Goal: Check status: Check status

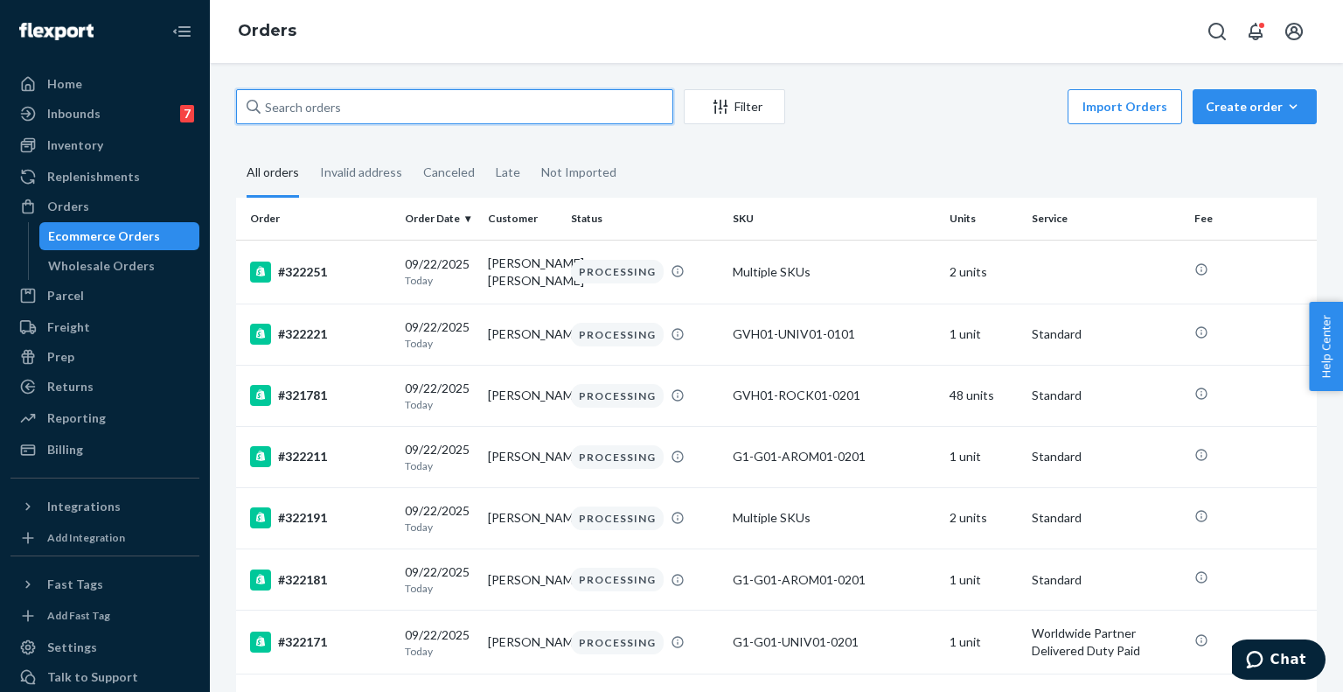
click at [369, 114] on input "text" at bounding box center [454, 106] width 437 height 35
paste input "321121"
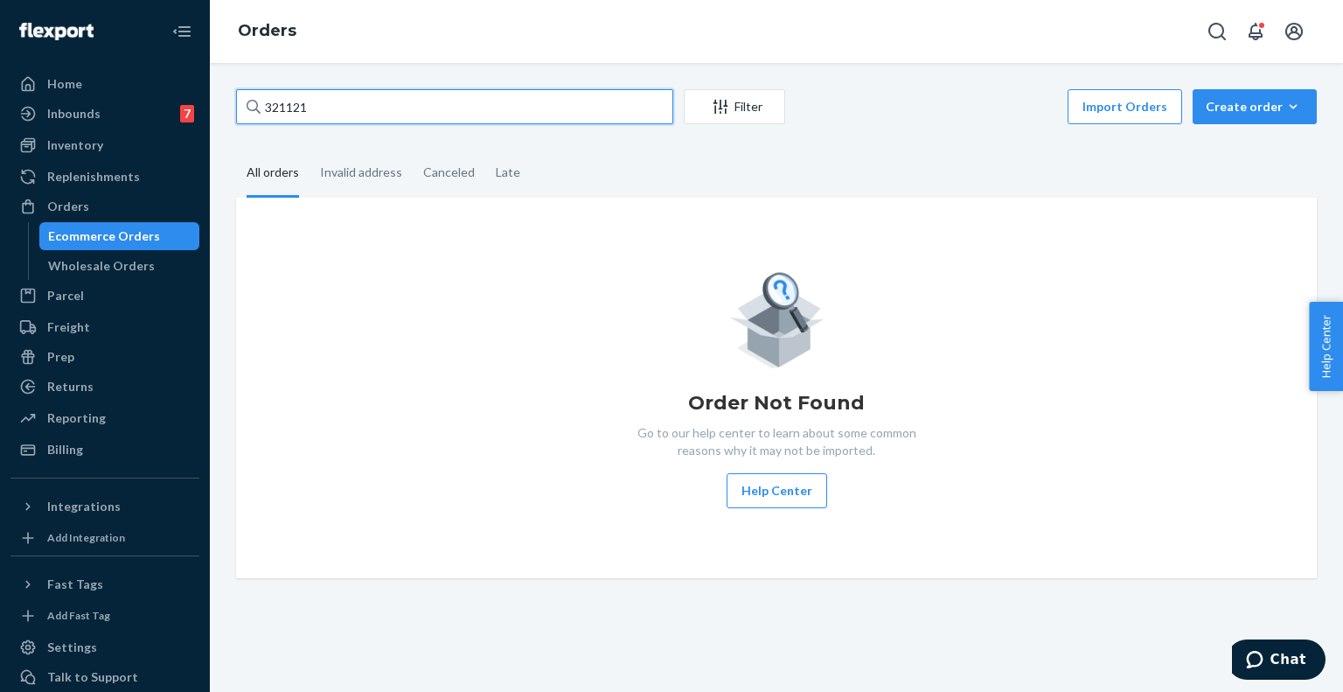
paste input "text"
click at [273, 176] on div "All orders" at bounding box center [273, 174] width 52 height 48
click at [236, 150] on input "All orders" at bounding box center [236, 150] width 0 height 0
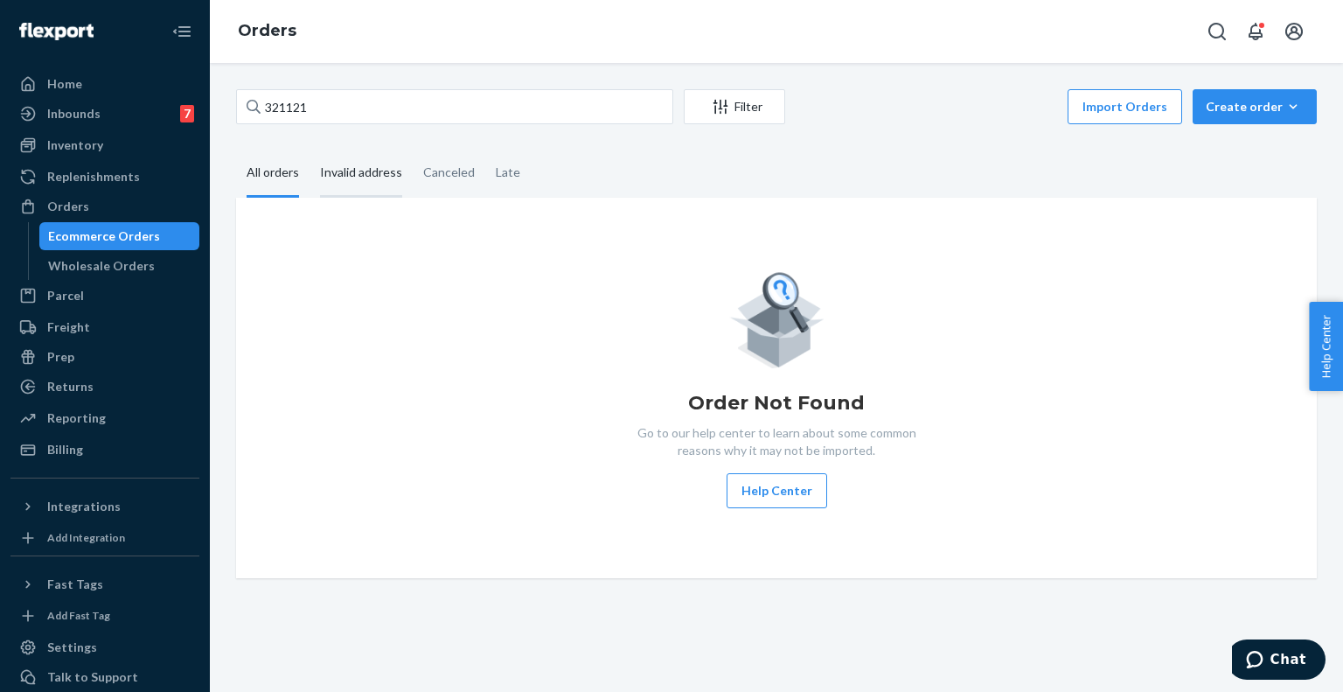
click at [366, 179] on div "Invalid address" at bounding box center [361, 174] width 82 height 48
click at [310, 150] on input "Invalid address" at bounding box center [310, 150] width 0 height 0
click at [288, 169] on div "All orders" at bounding box center [273, 174] width 52 height 48
click at [236, 150] on input "All orders" at bounding box center [236, 150] width 0 height 0
click at [99, 237] on div "Ecommerce Orders" at bounding box center [104, 235] width 112 height 17
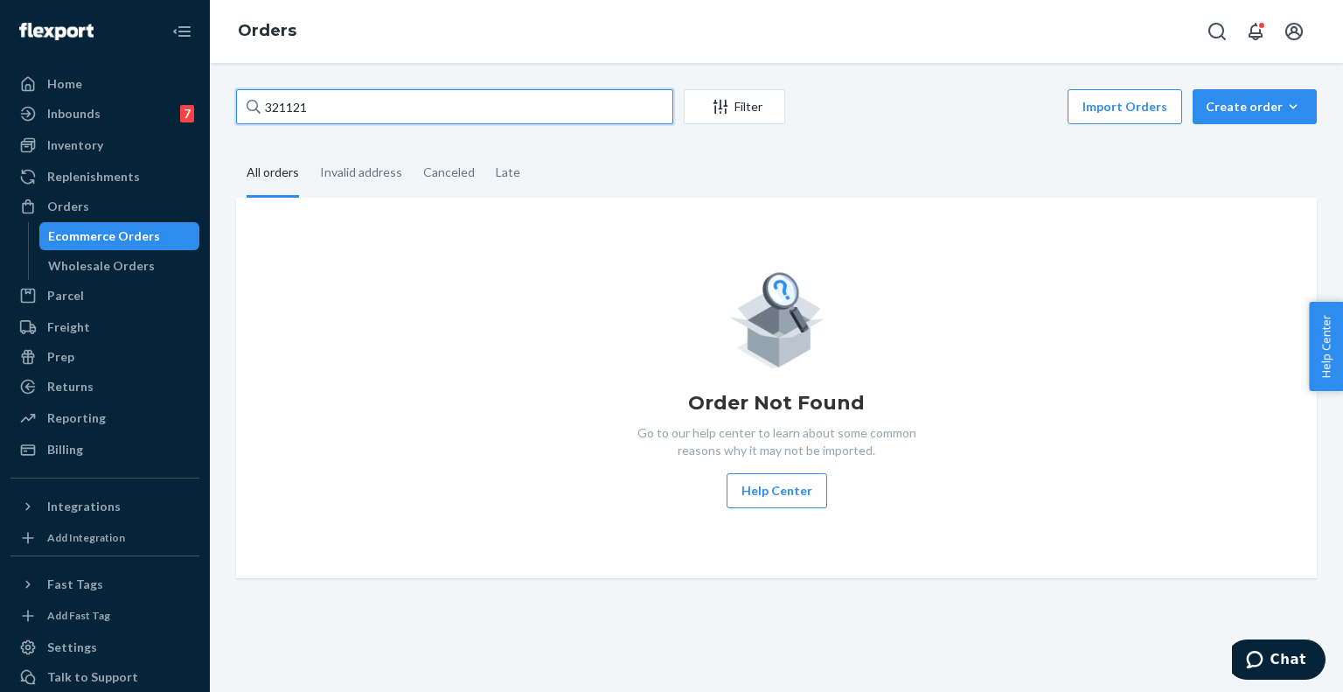
click at [353, 101] on input "321121" at bounding box center [454, 106] width 437 height 35
paste input "21"
type input "321121"
